Goal: Task Accomplishment & Management: Complete application form

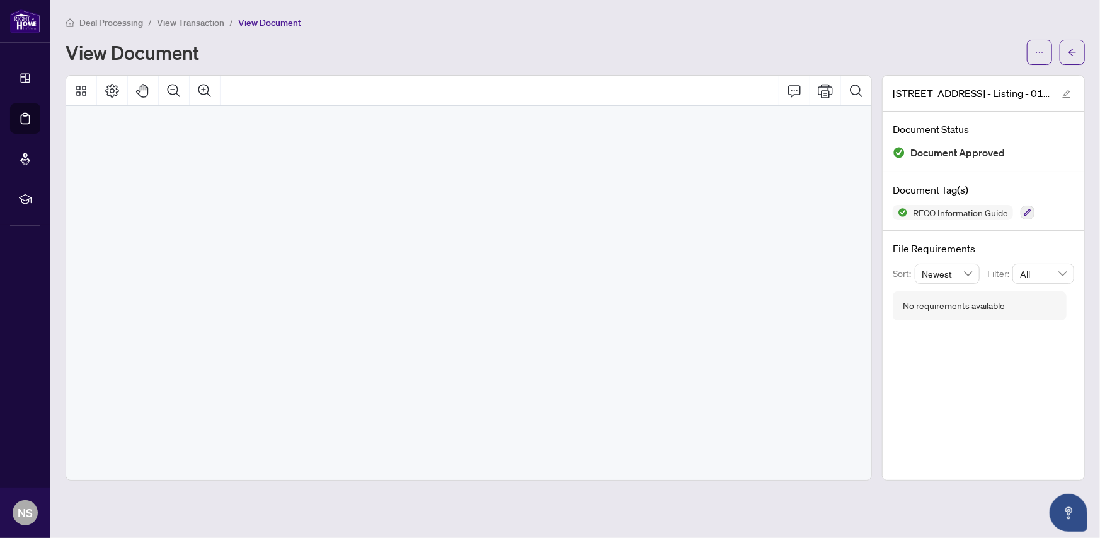
scroll to position [6780, 0]
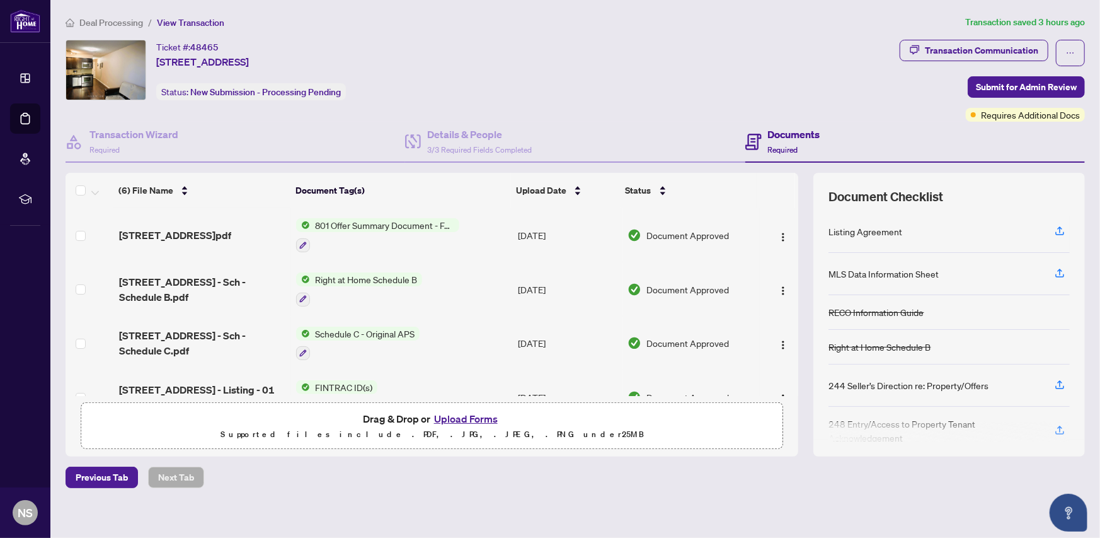
click at [454, 418] on button "Upload Forms" at bounding box center [465, 418] width 71 height 16
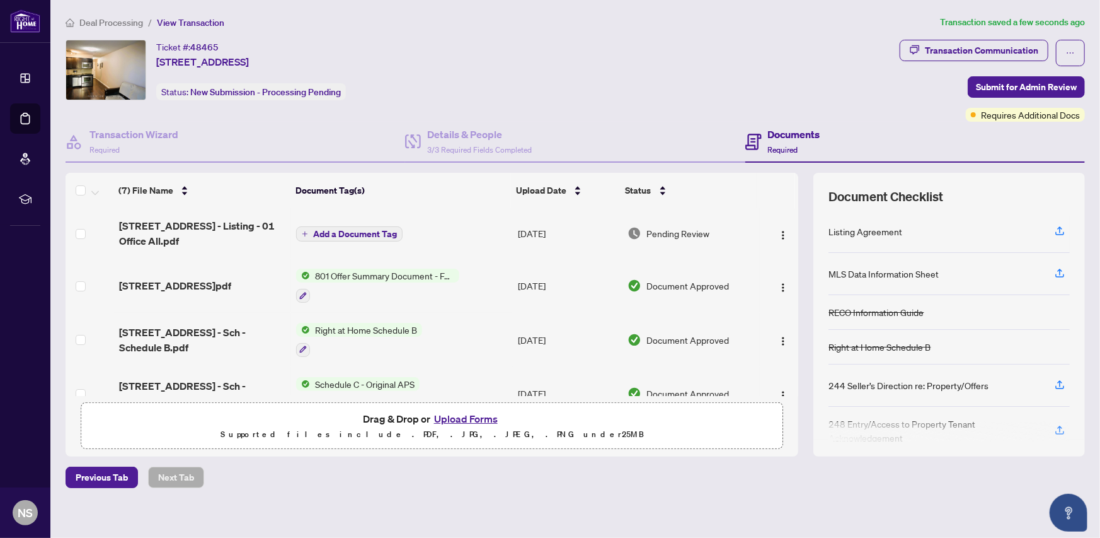
click at [809, 133] on h4 "Documents" at bounding box center [794, 134] width 52 height 15
click at [984, 89] on span "Submit for Admin Review" at bounding box center [1026, 87] width 101 height 20
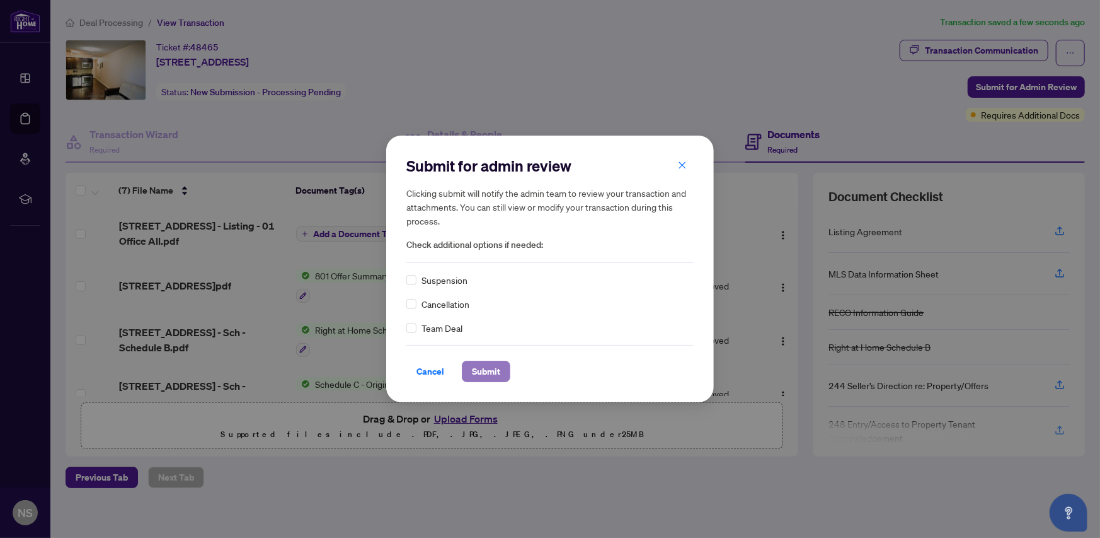
click at [484, 368] on span "Submit" at bounding box center [486, 371] width 28 height 20
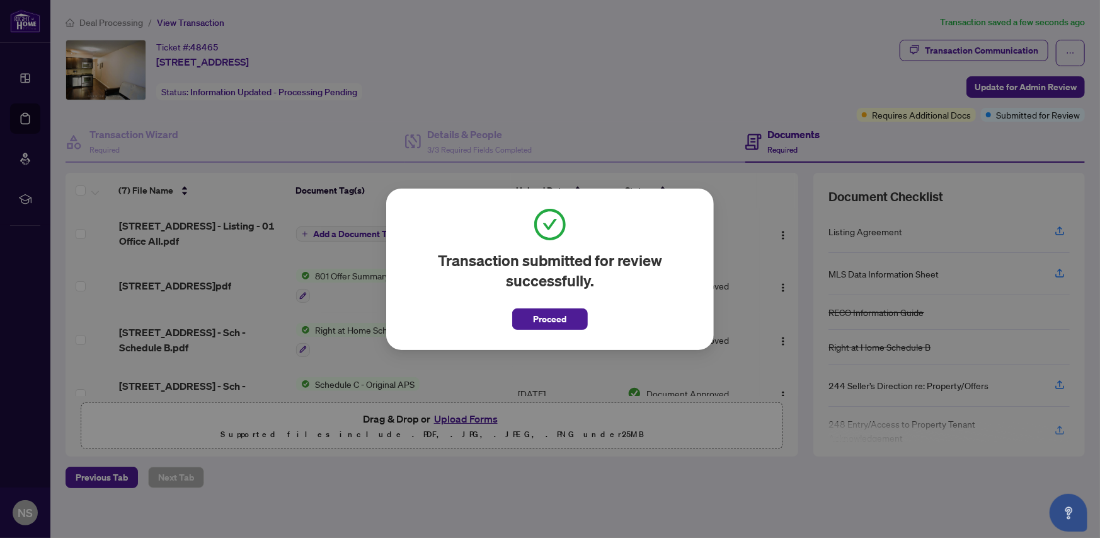
click at [545, 323] on span "Proceed" at bounding box center [550, 319] width 33 height 20
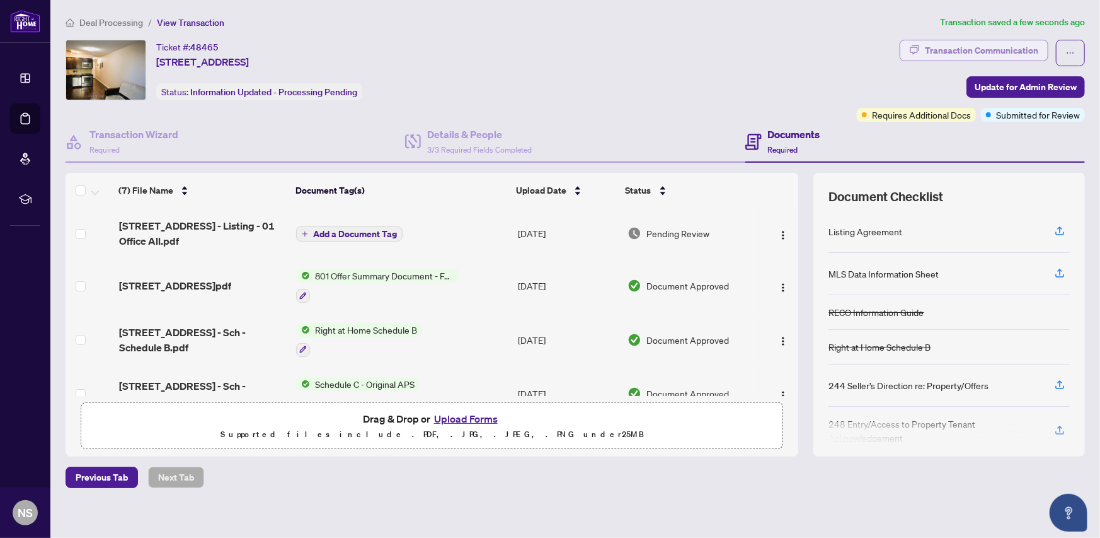
click at [1003, 56] on div "Transaction Communication" at bounding box center [981, 50] width 113 height 20
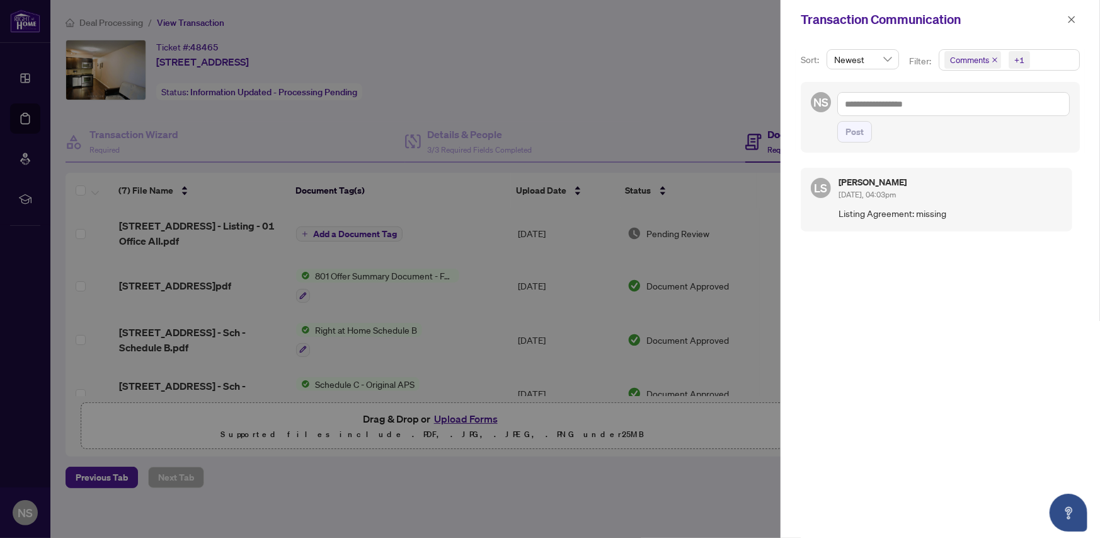
click at [925, 210] on span "Listing Agreement: missing" at bounding box center [951, 213] width 224 height 14
click at [894, 214] on span "Listing Agreement: missing" at bounding box center [951, 213] width 224 height 14
click at [662, 122] on div at bounding box center [550, 269] width 1100 height 538
click at [1073, 21] on icon "close" at bounding box center [1072, 19] width 9 height 9
